Goal: Book appointment/travel/reservation

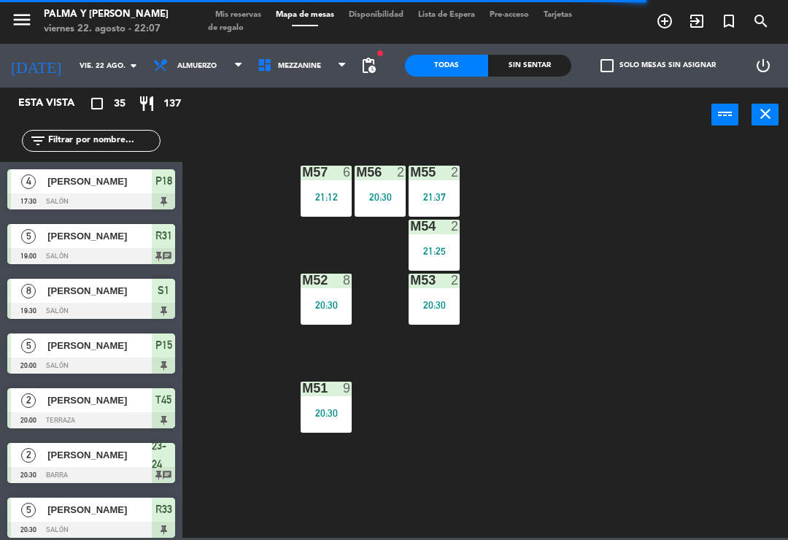
click at [278, 66] on span "Mezzanine" at bounding box center [299, 66] width 43 height 8
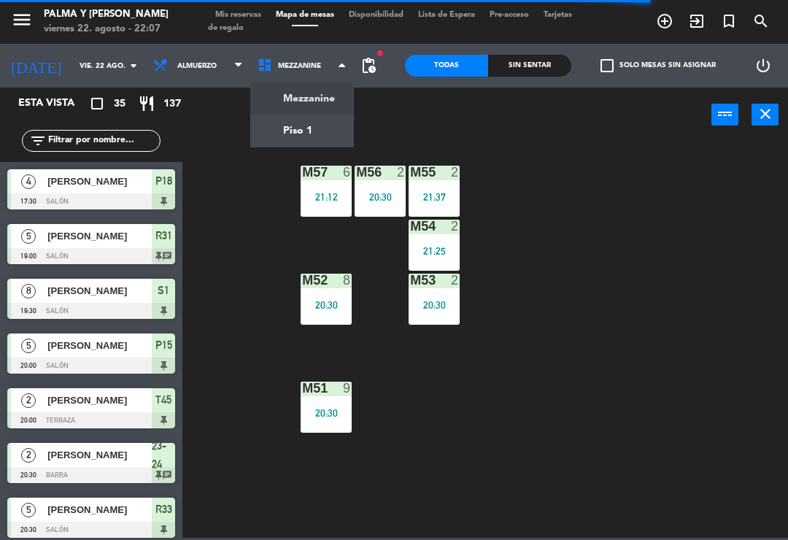
click at [319, 120] on ng-component "menu Palma y [PERSON_NAME] 22. [PERSON_NAME] - 22:07 Mis reservas Mapa de mesas…" at bounding box center [394, 268] width 788 height 537
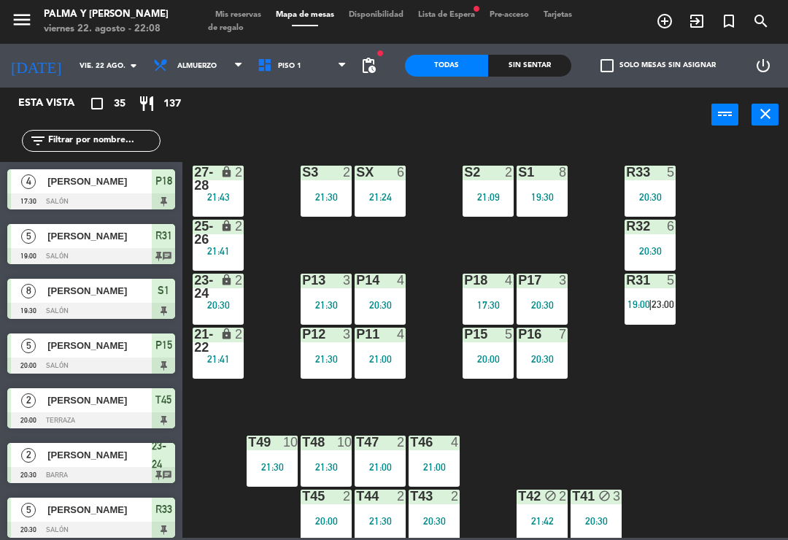
click at [518, 142] on div "R33 5 20:30 S1 8 19:30 S2 2 21:09 S3 2 21:30 SX 6 21:24 27-28 lock 2 21:43 R32 …" at bounding box center [488, 338] width 597 height 397
click at [222, 295] on div "lock" at bounding box center [218, 286] width 24 height 26
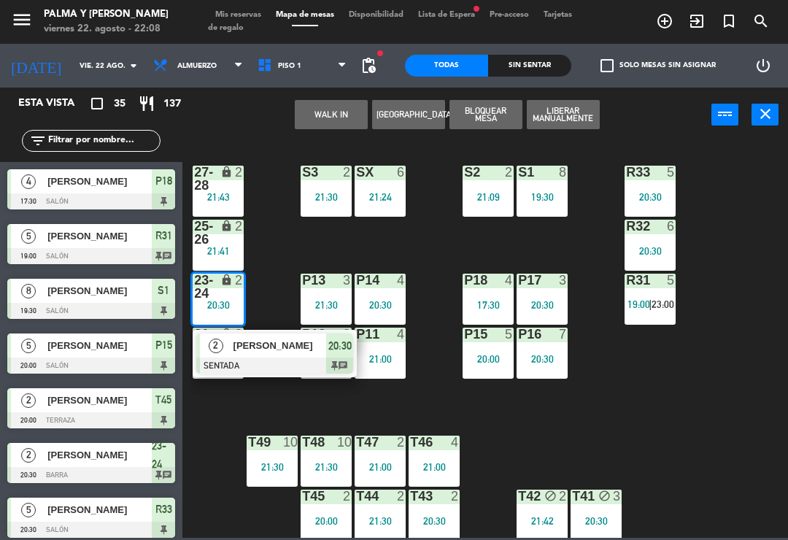
click at [217, 261] on div "25-26 lock 2 21:41" at bounding box center [218, 244] width 51 height 51
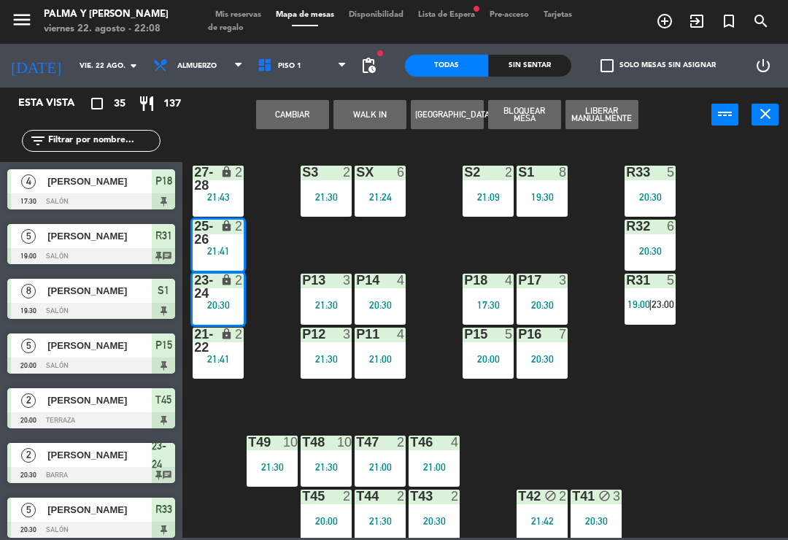
click at [708, 416] on div "R33 5 20:30 S1 8 19:30 S2 2 21:09 S3 2 21:30 SX 6 21:24 27-28 lock 2 21:43 R32 …" at bounding box center [488, 338] width 597 height 397
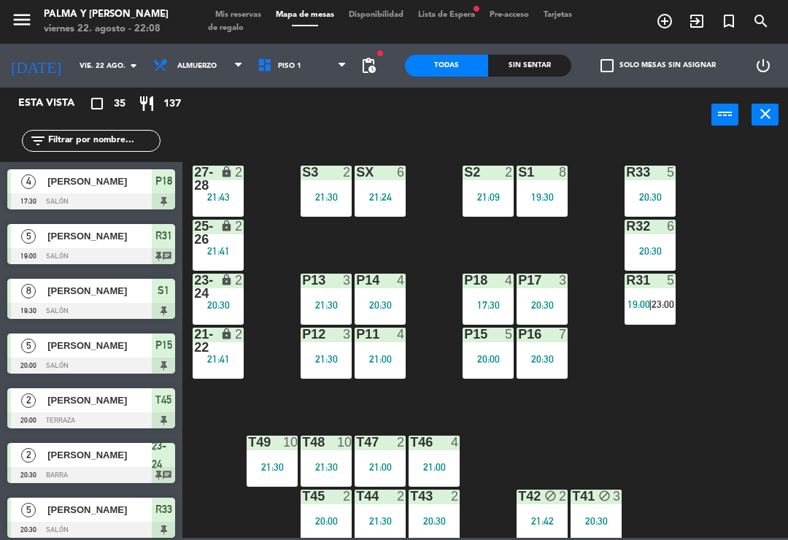
click at [226, 307] on div "20:30" at bounding box center [218, 305] width 51 height 10
click at [720, 430] on div "R33 5 20:30 S1 8 19:30 S2 2 21:09 S3 2 21:30 SX 6 21:24 27-28 lock 2 21:43 R32 …" at bounding box center [488, 338] width 597 height 397
click at [741, 372] on div "R33 5 20:30 S1 8 19:30 S2 2 21:09 S3 2 21:30 SX 6 21:24 27-28 lock 2 21:43 R32 …" at bounding box center [488, 338] width 597 height 397
click at [549, 203] on div "S1 8 19:30" at bounding box center [541, 191] width 51 height 51
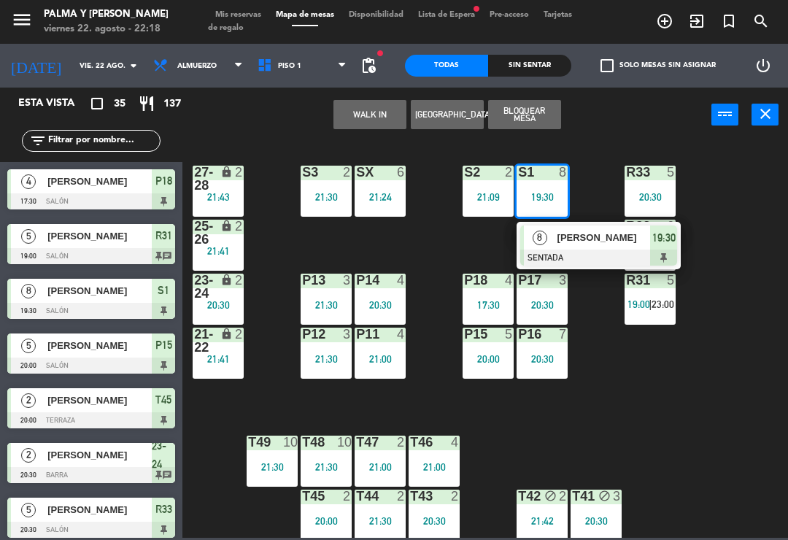
click at [628, 248] on div "[PERSON_NAME]" at bounding box center [603, 237] width 95 height 24
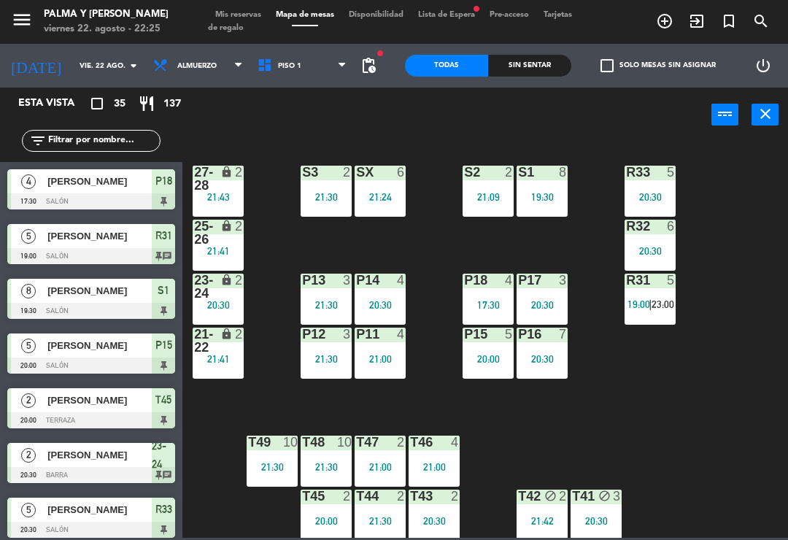
click at [483, 349] on div "P15 5 20:00" at bounding box center [487, 352] width 51 height 51
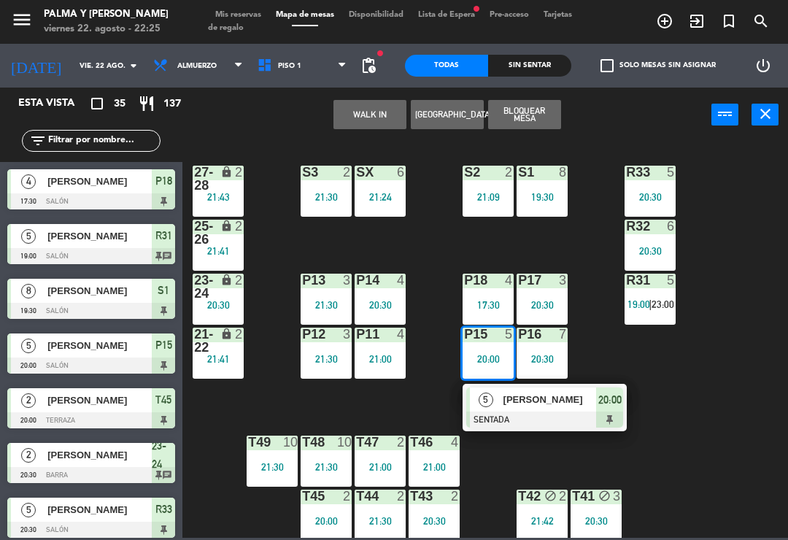
click at [516, 393] on span "[PERSON_NAME]" at bounding box center [549, 399] width 93 height 15
